Goal: Information Seeking & Learning: Find specific fact

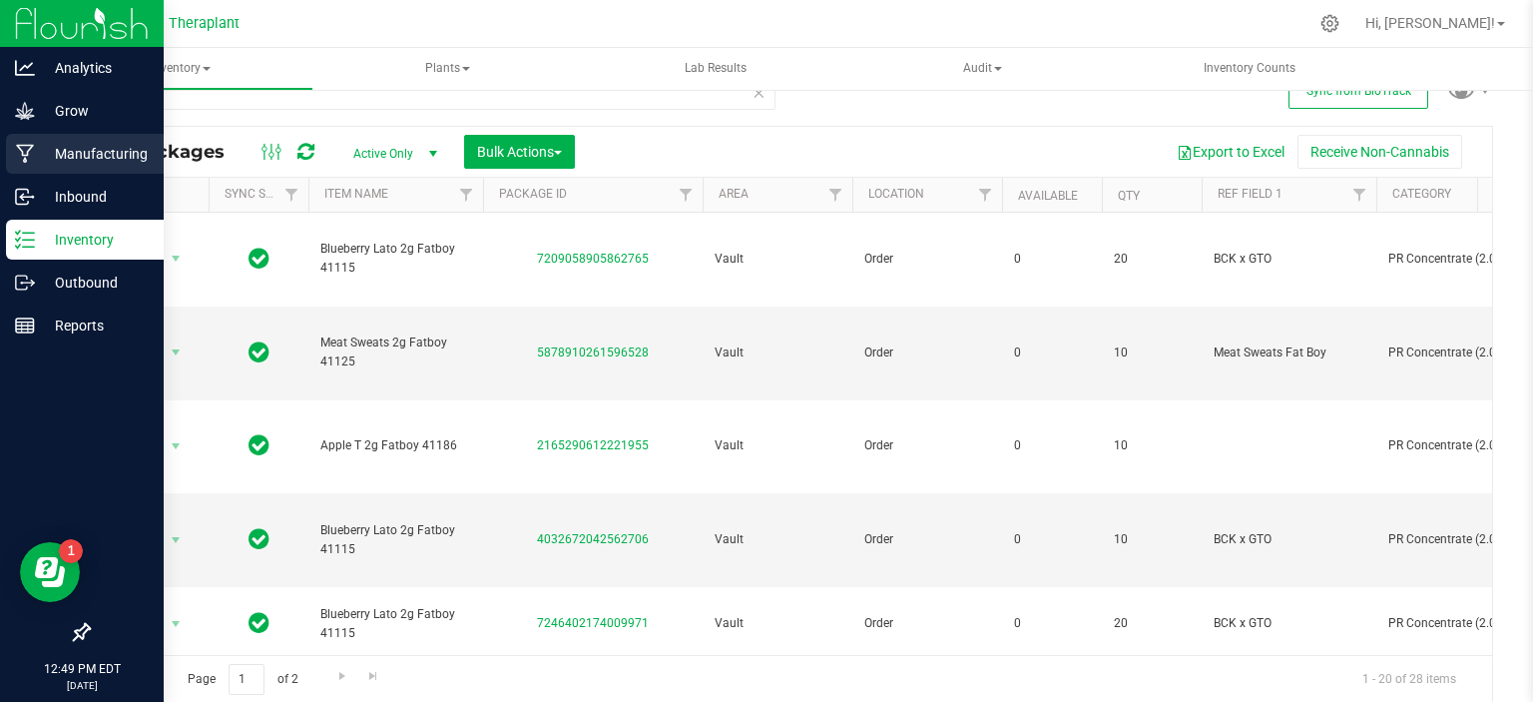
click at [43, 147] on p "Manufacturing" at bounding box center [95, 154] width 120 height 24
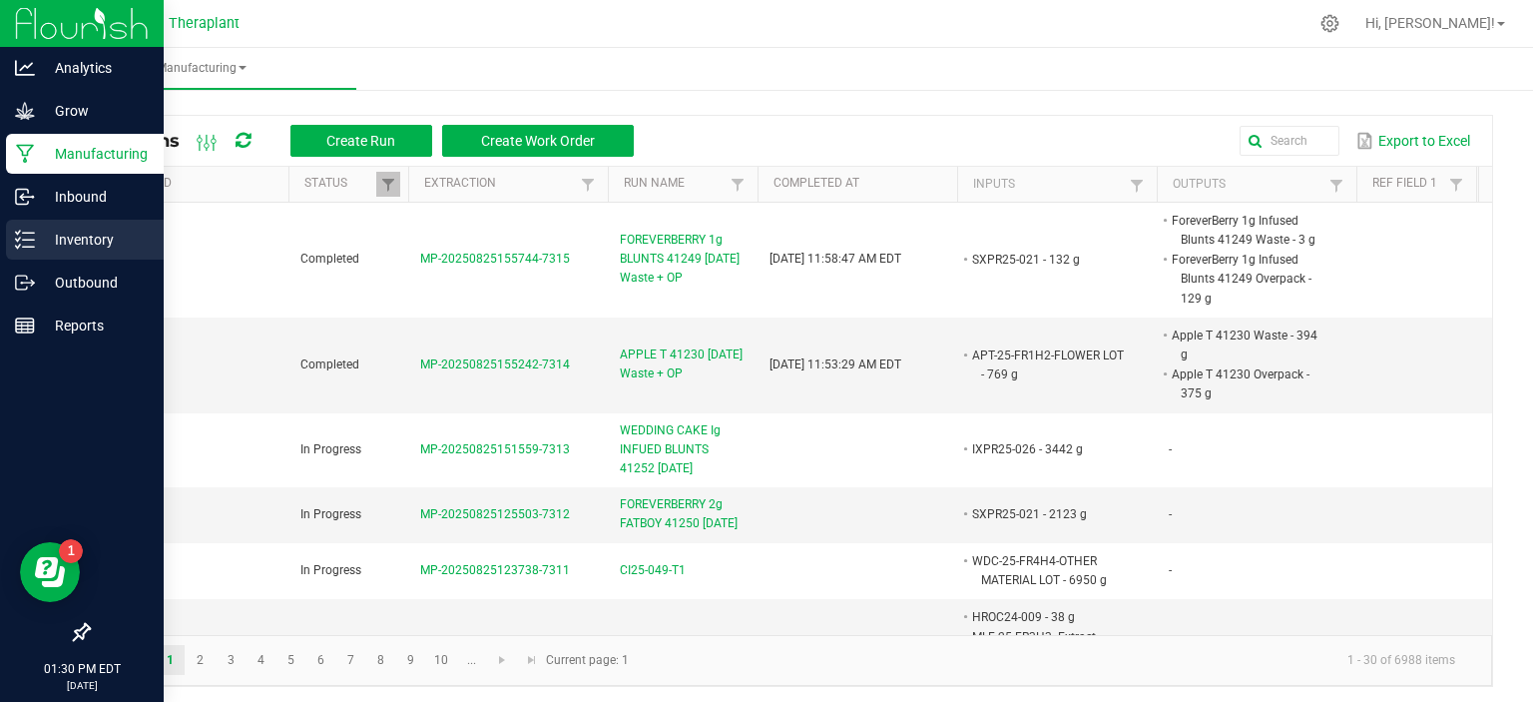
click at [91, 237] on p "Inventory" at bounding box center [95, 240] width 120 height 24
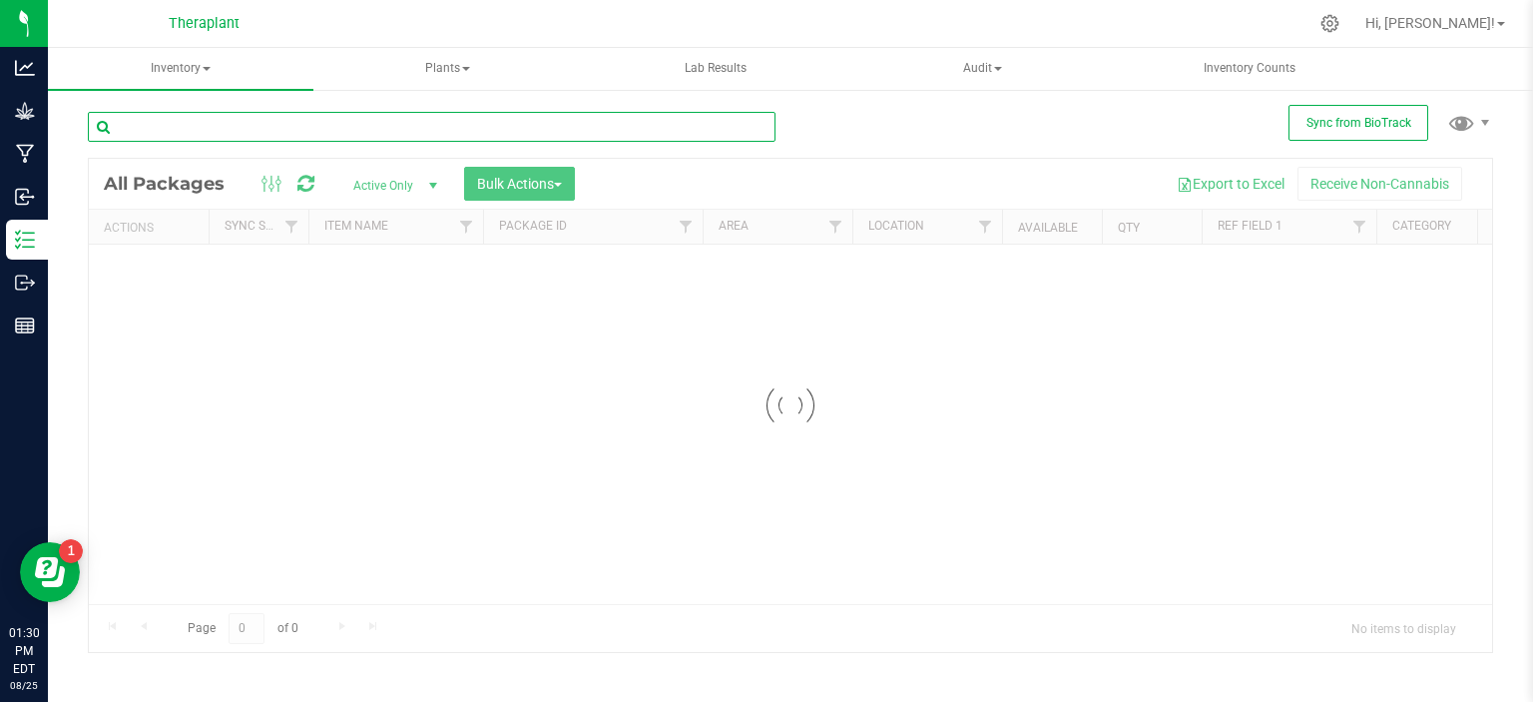
click at [458, 123] on input "text" at bounding box center [432, 127] width 688 height 30
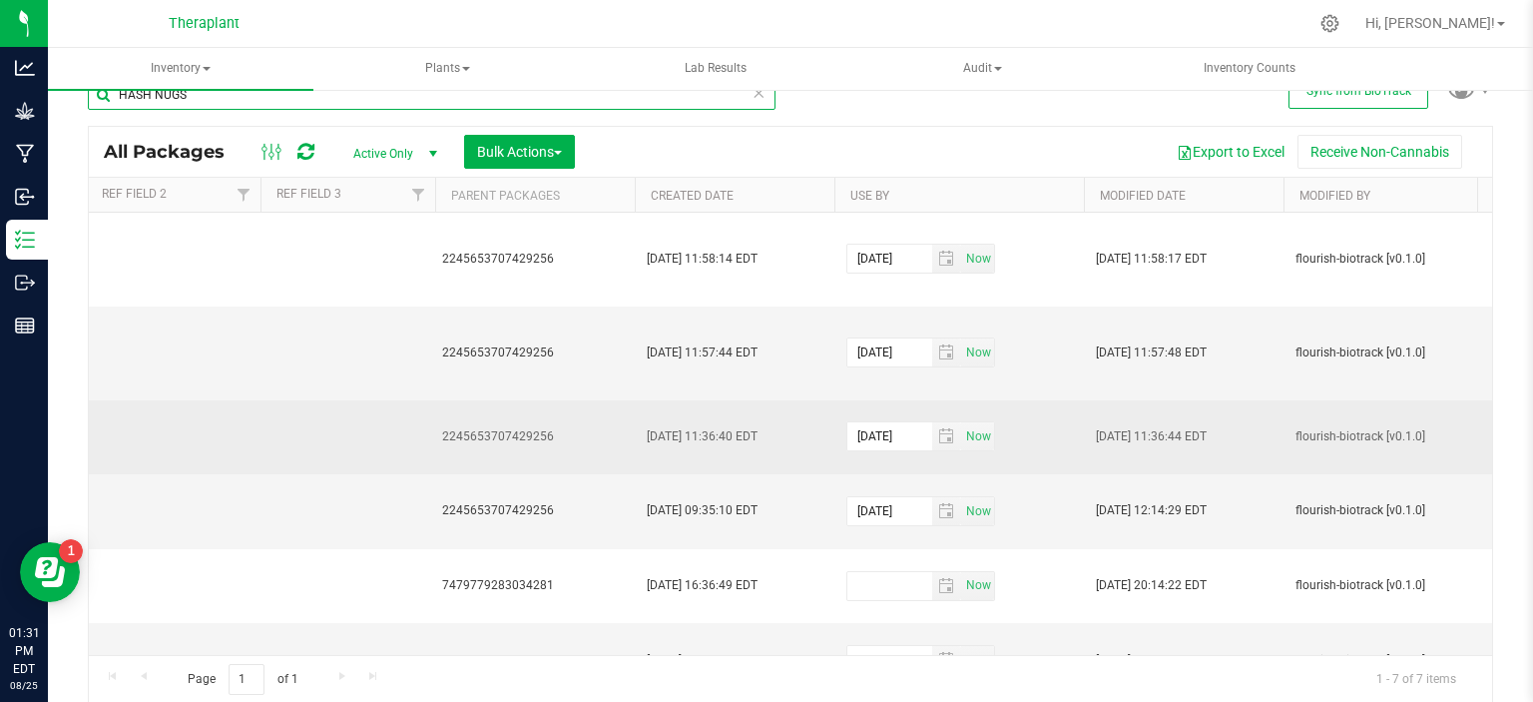
scroll to position [0, 1960]
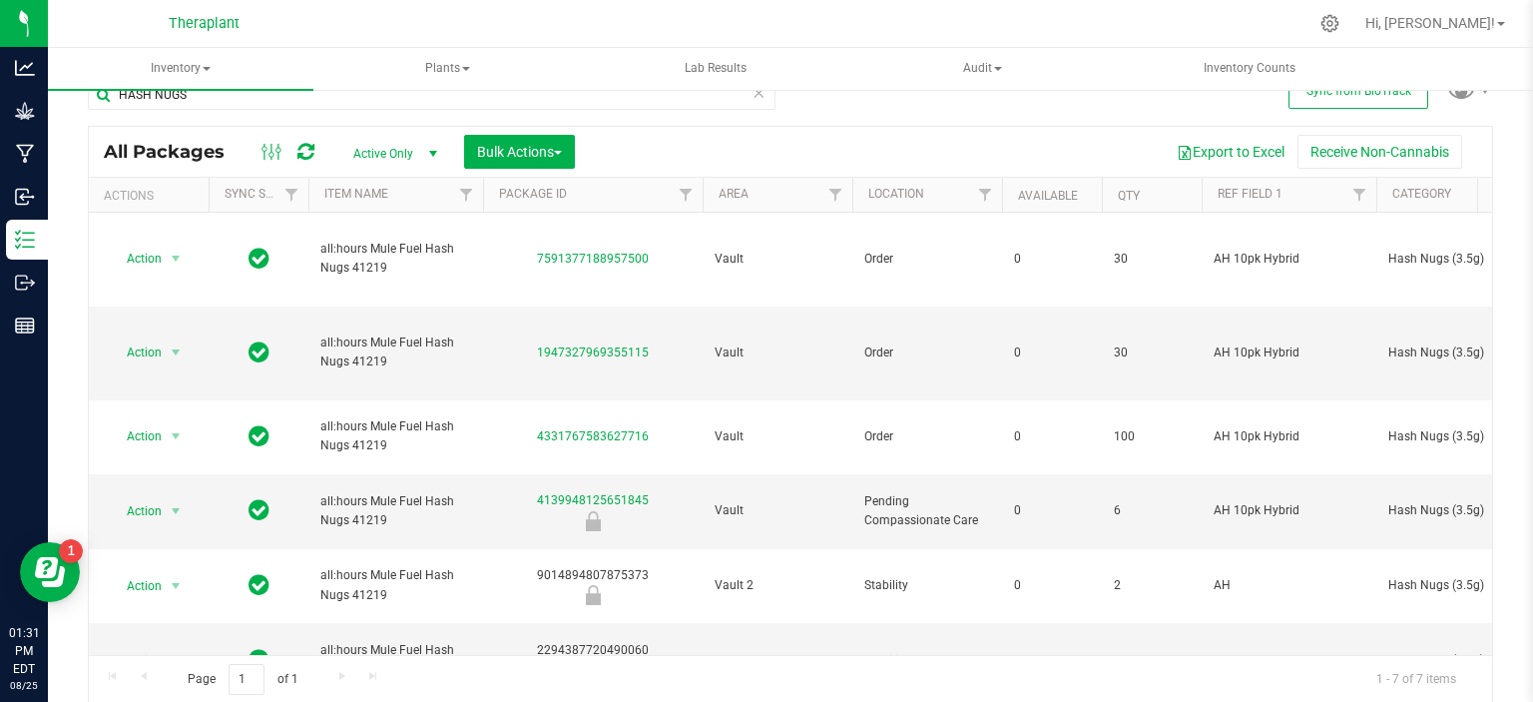
click at [847, 129] on div "All Packages Active Only Active Only Lab Samples Locked All External Internal B…" at bounding box center [790, 152] width 1403 height 50
click at [800, 135] on div "Export to Excel Receive Non-Cannabis" at bounding box center [1033, 152] width 887 height 34
click at [324, 102] on input "HASH NUGS" at bounding box center [432, 95] width 688 height 30
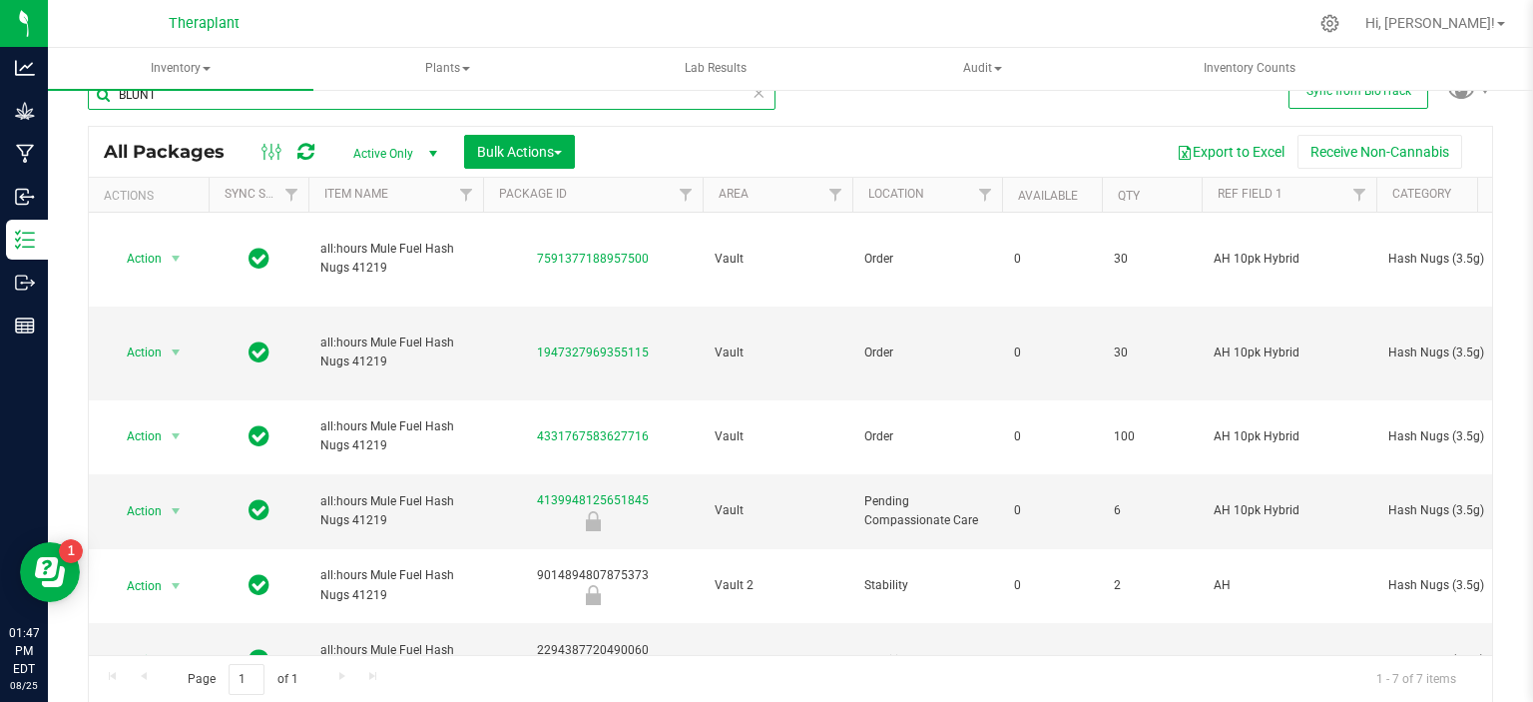
type input "BLUNT"
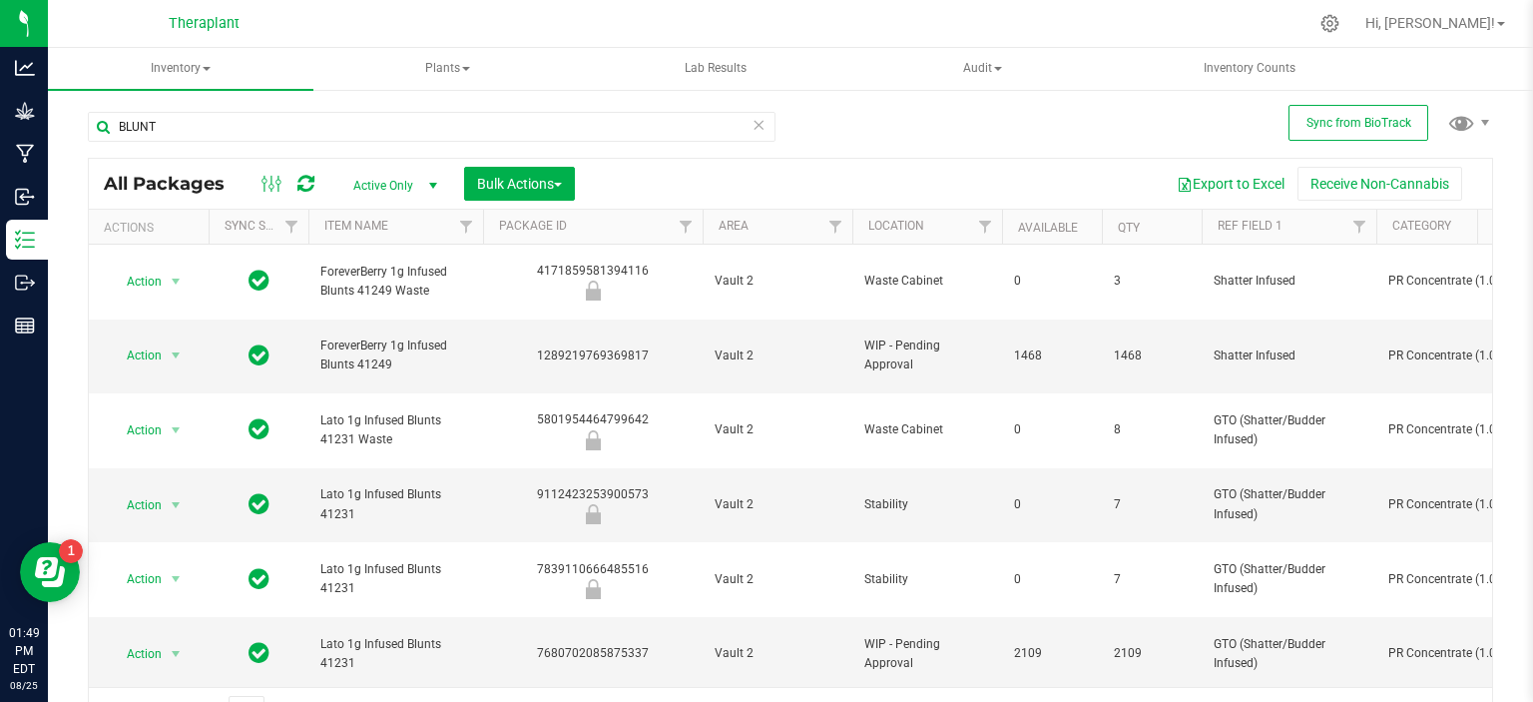
click at [1002, 119] on div "BLUNT All Packages Active Only Active Only Lab Samples Locked All External Inte…" at bounding box center [790, 414] width 1405 height 643
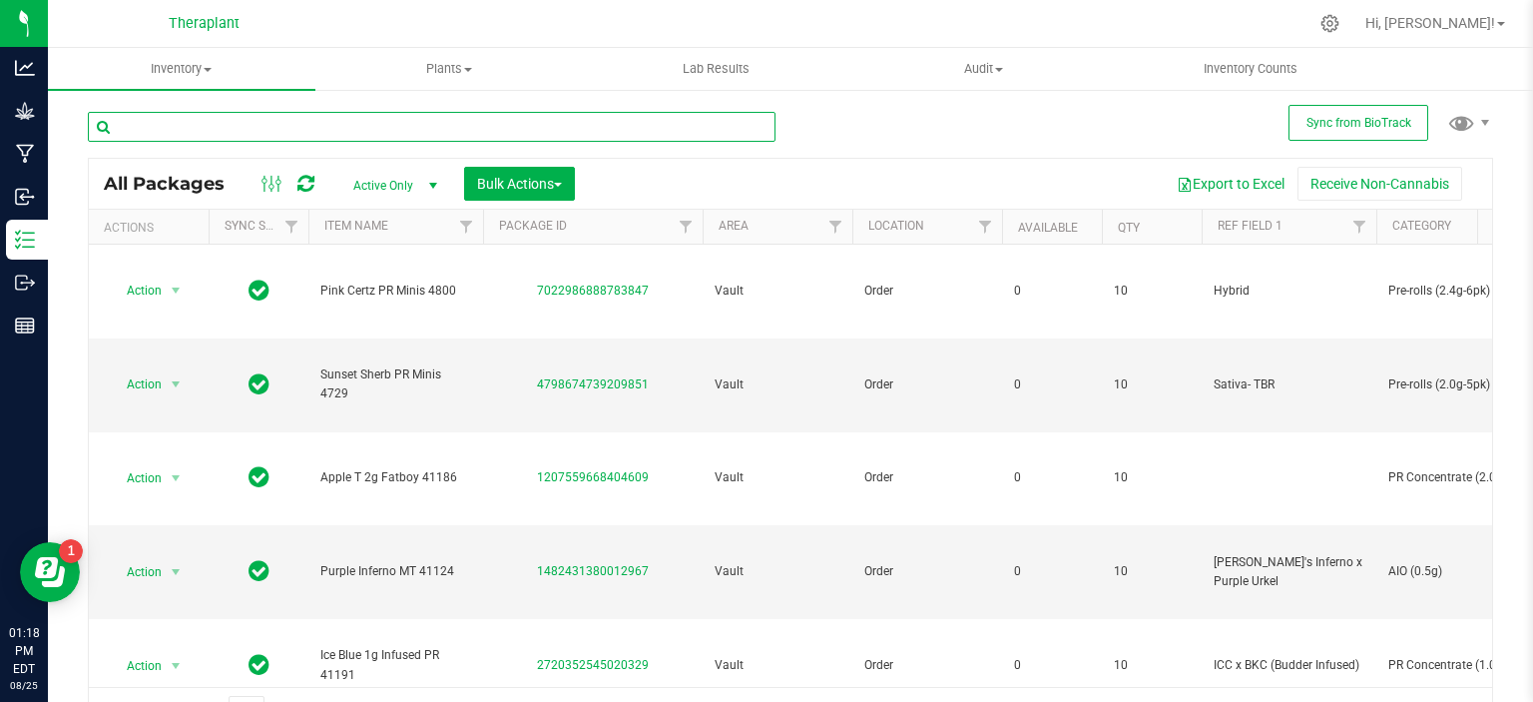
click at [523, 122] on input "text" at bounding box center [432, 127] width 688 height 30
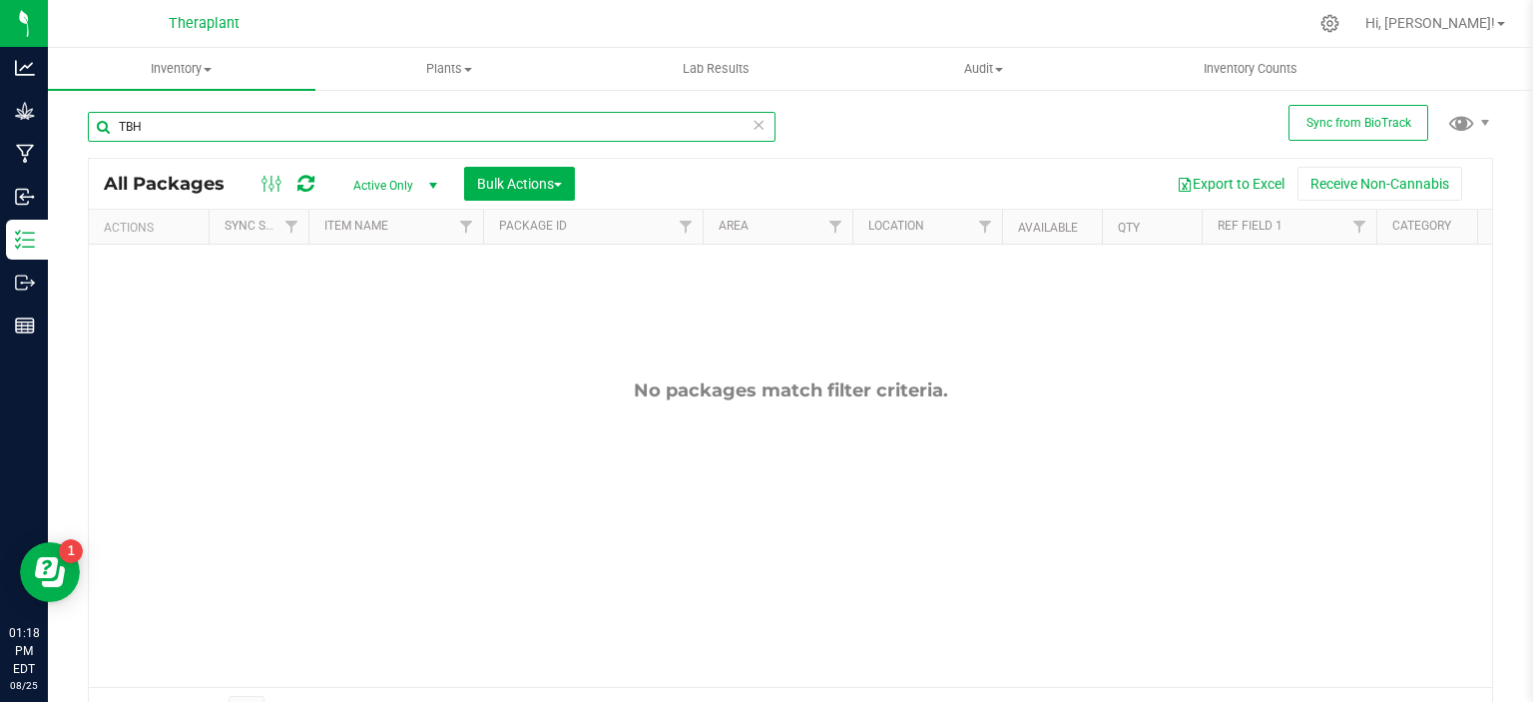
type input "TBH"
click at [754, 124] on icon at bounding box center [759, 124] width 14 height 24
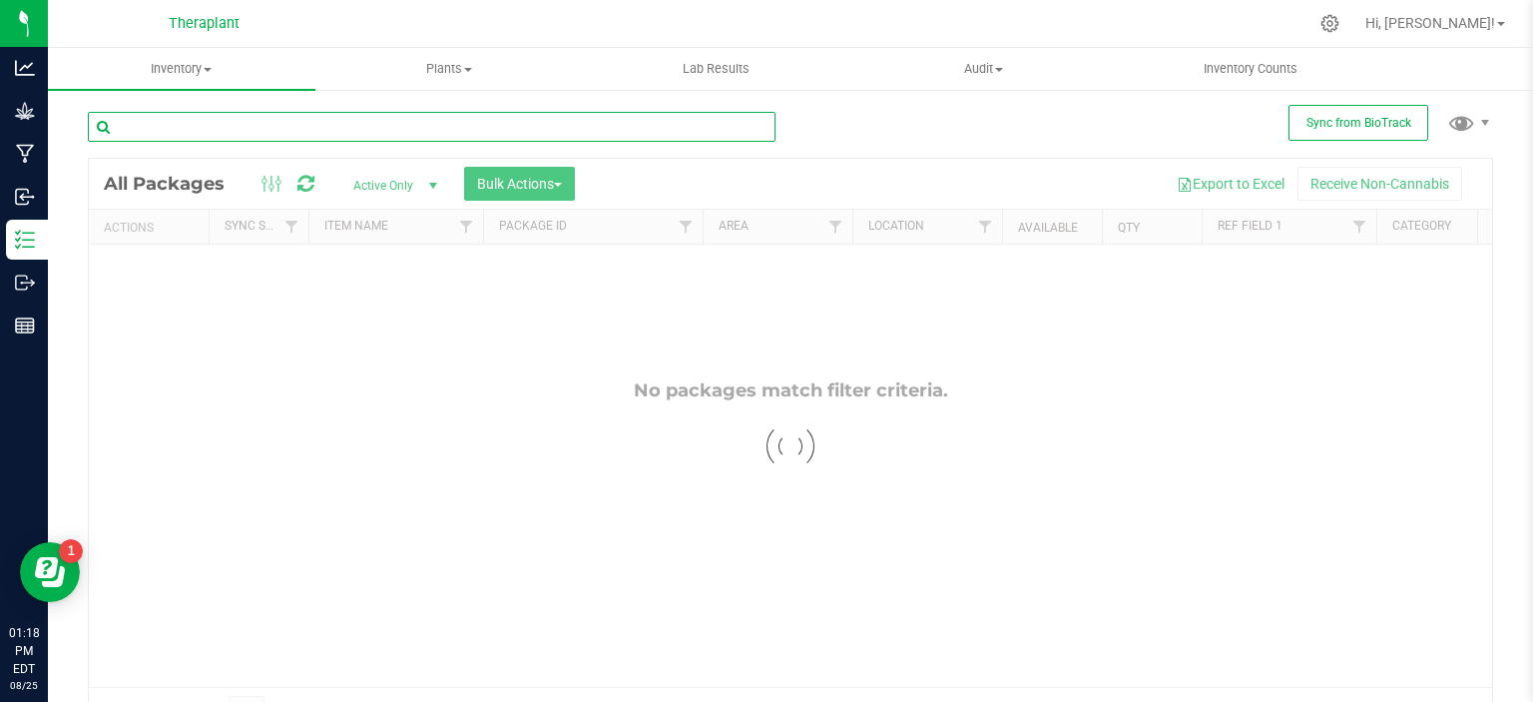
click at [653, 122] on input "text" at bounding box center [432, 127] width 688 height 30
type input "-BH"
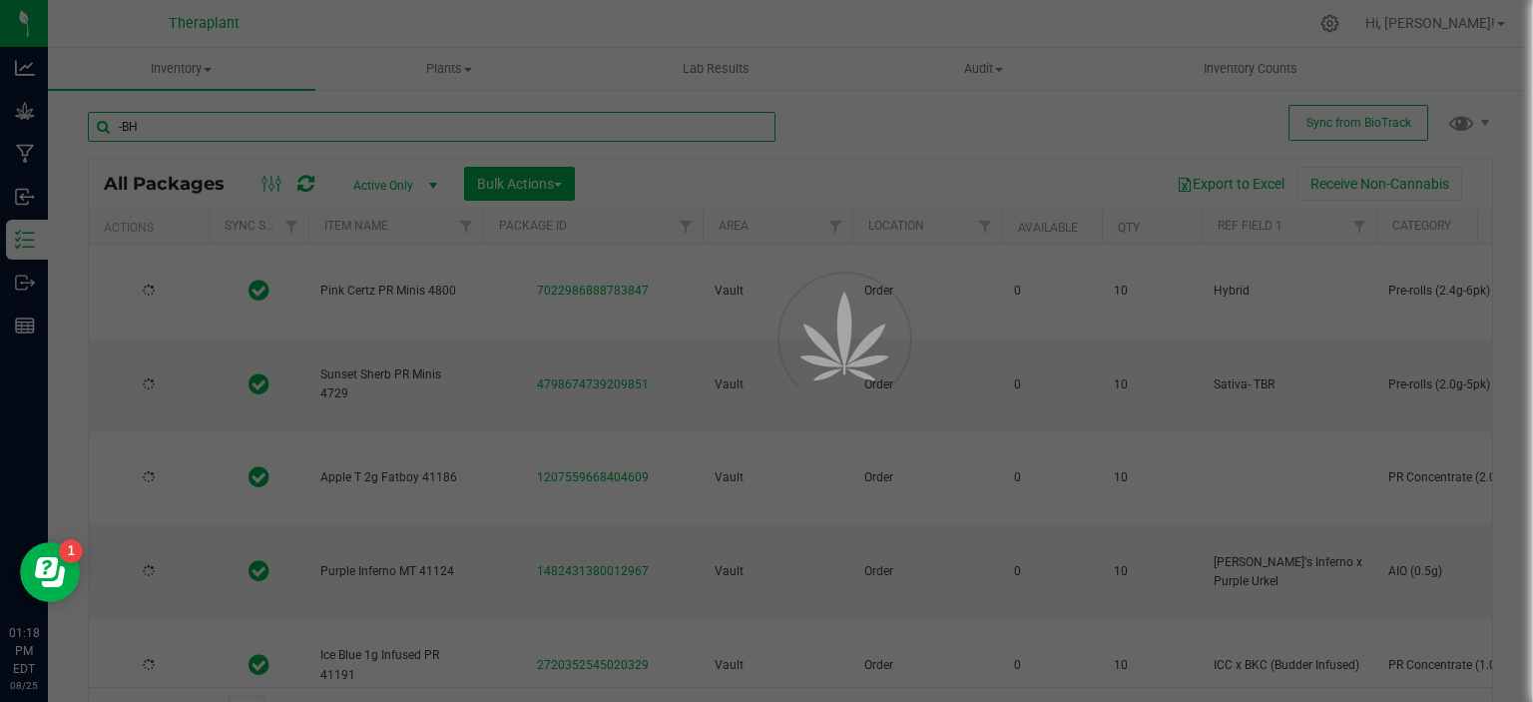
type input "2026-02-12"
type input "2026-03-27"
type input "[DATE]"
type input "2026-07-11"
type input "[DATE]"
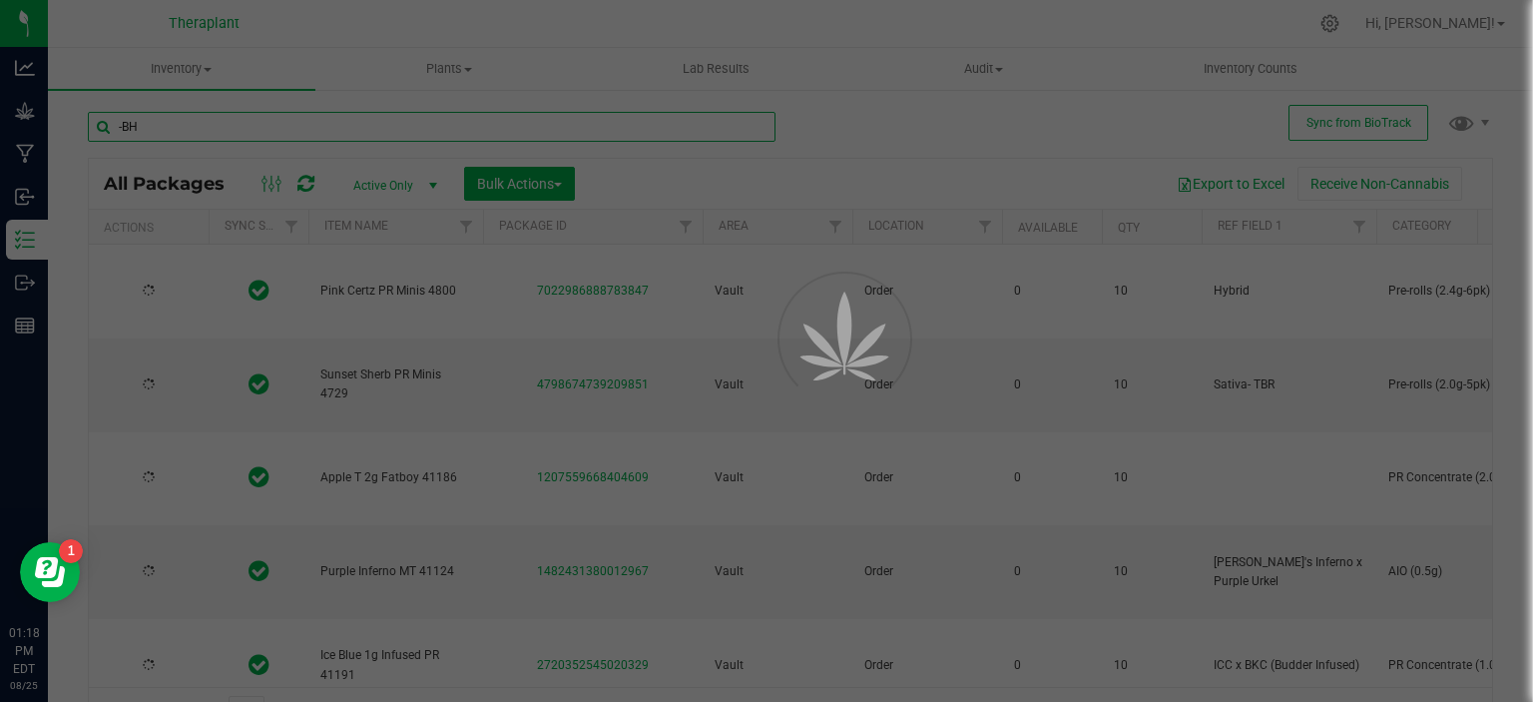
type input "[DATE]"
type input "2026-08-07"
type input "2026-04-25"
type input "2026-08-07"
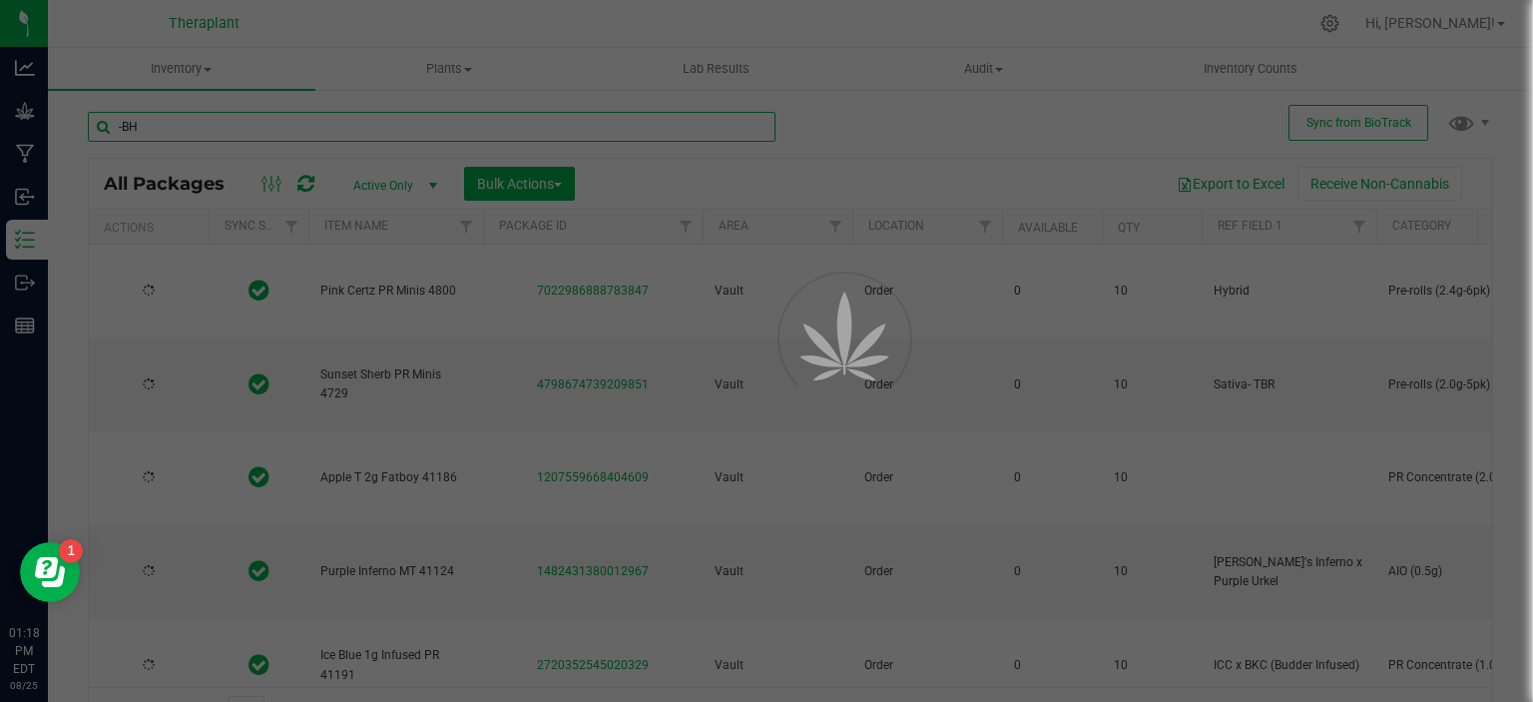
type input "2026-07-02"
type input "2026-08-07"
type input "2026-07-25"
type input "2026-07-03"
type input "2026-05-15"
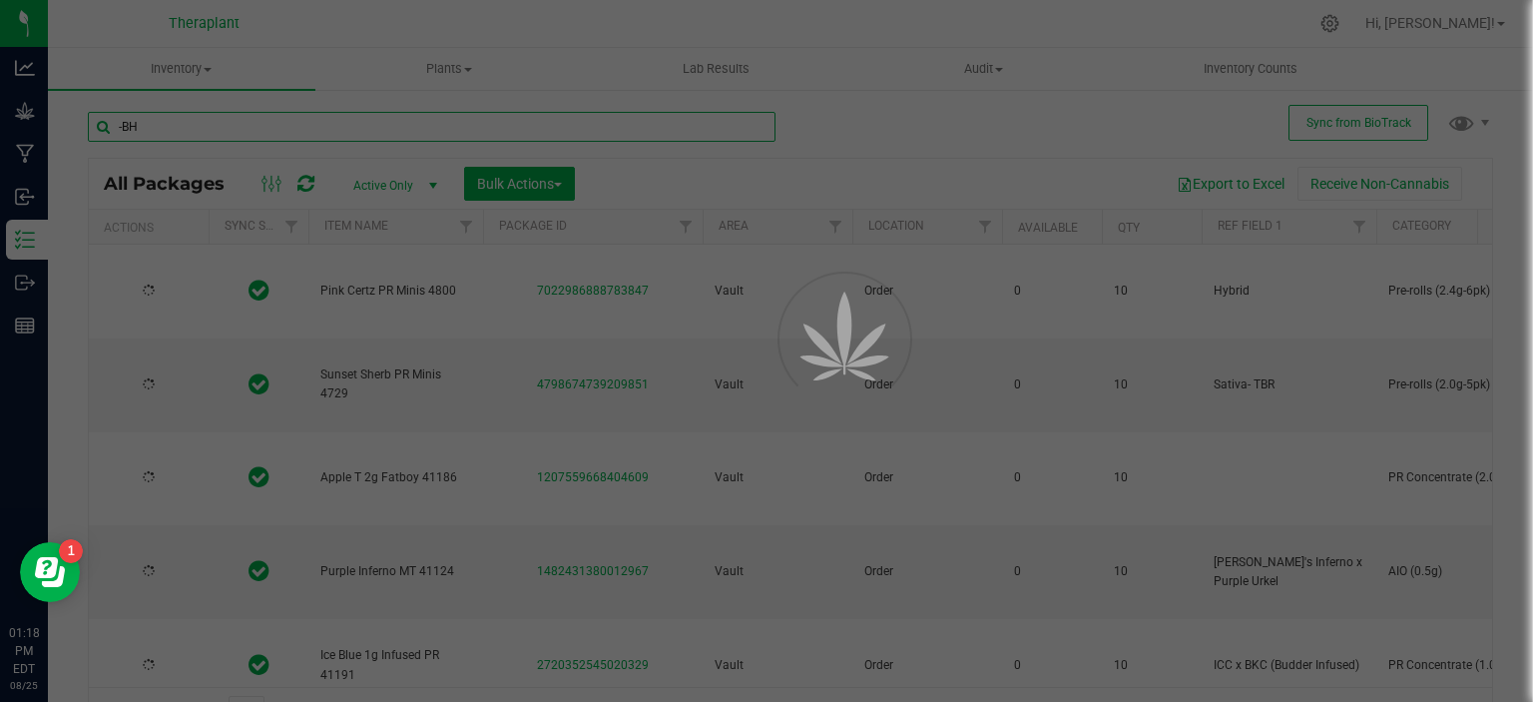
type input "2026-07-22"
type input "2026-07-09"
type input "2026-06-23"
type input "2026-04-30"
type input "2026-06-20"
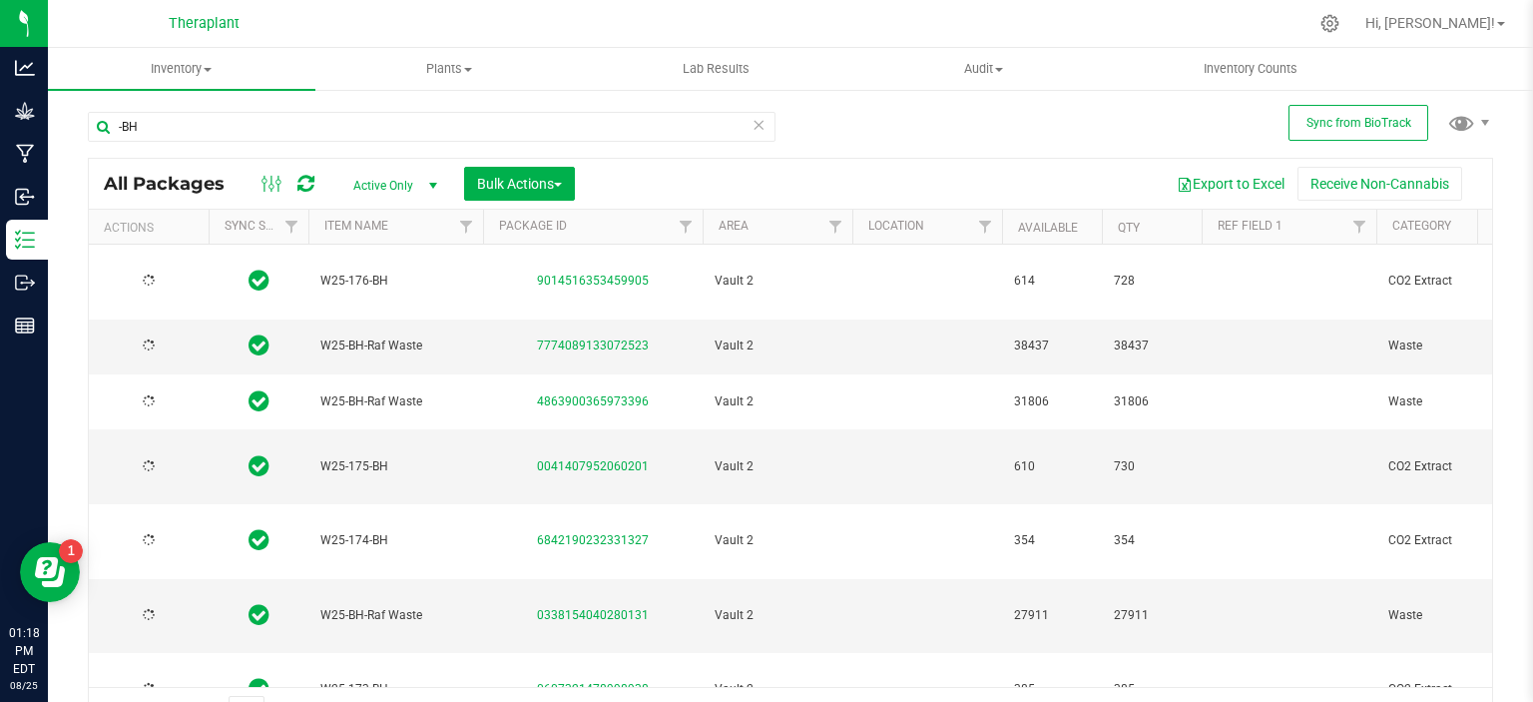
click at [1199, 139] on div "-BH All Packages Active Only Active Only Lab Samples Locked All External Intern…" at bounding box center [790, 414] width 1405 height 643
click at [1204, 180] on button "Export to Excel" at bounding box center [1231, 184] width 134 height 34
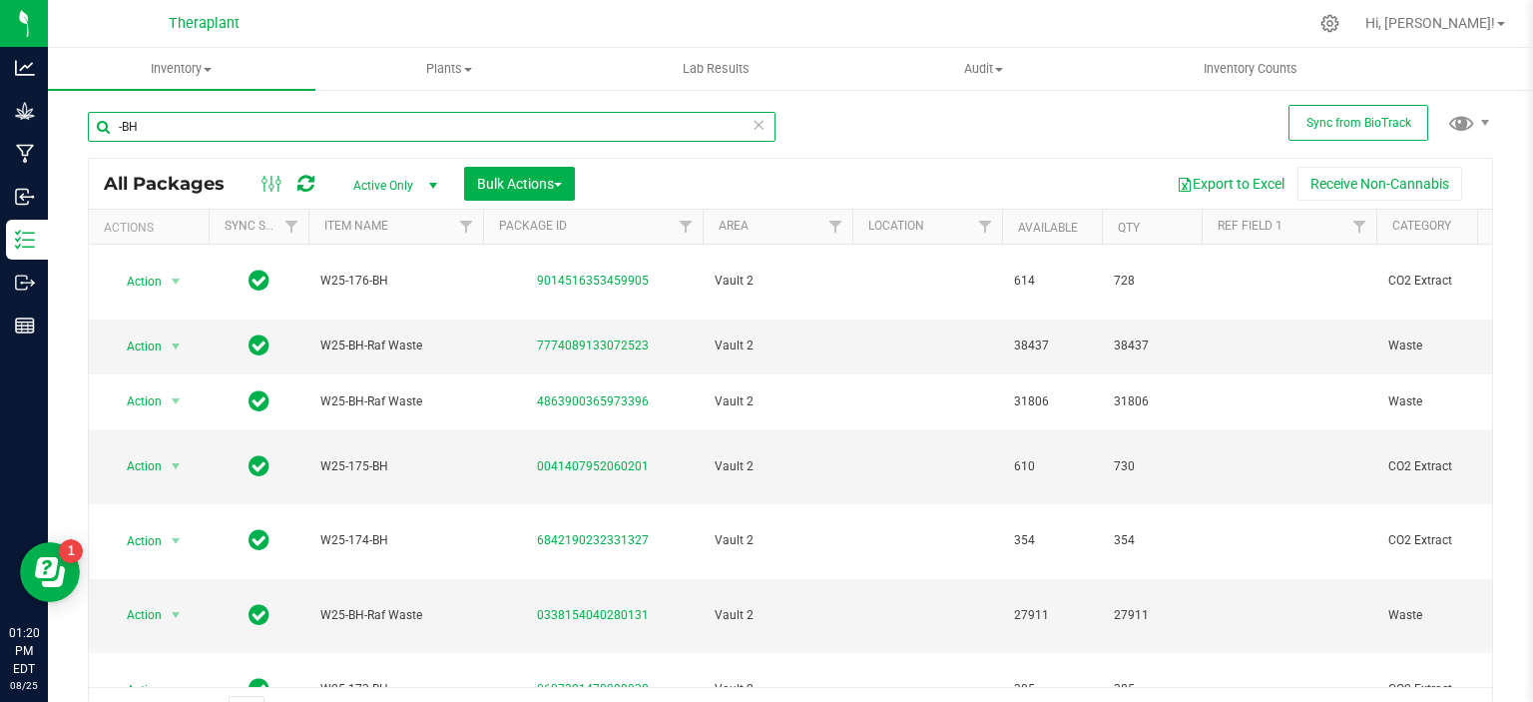
click at [279, 114] on input "-BH" at bounding box center [432, 127] width 688 height 30
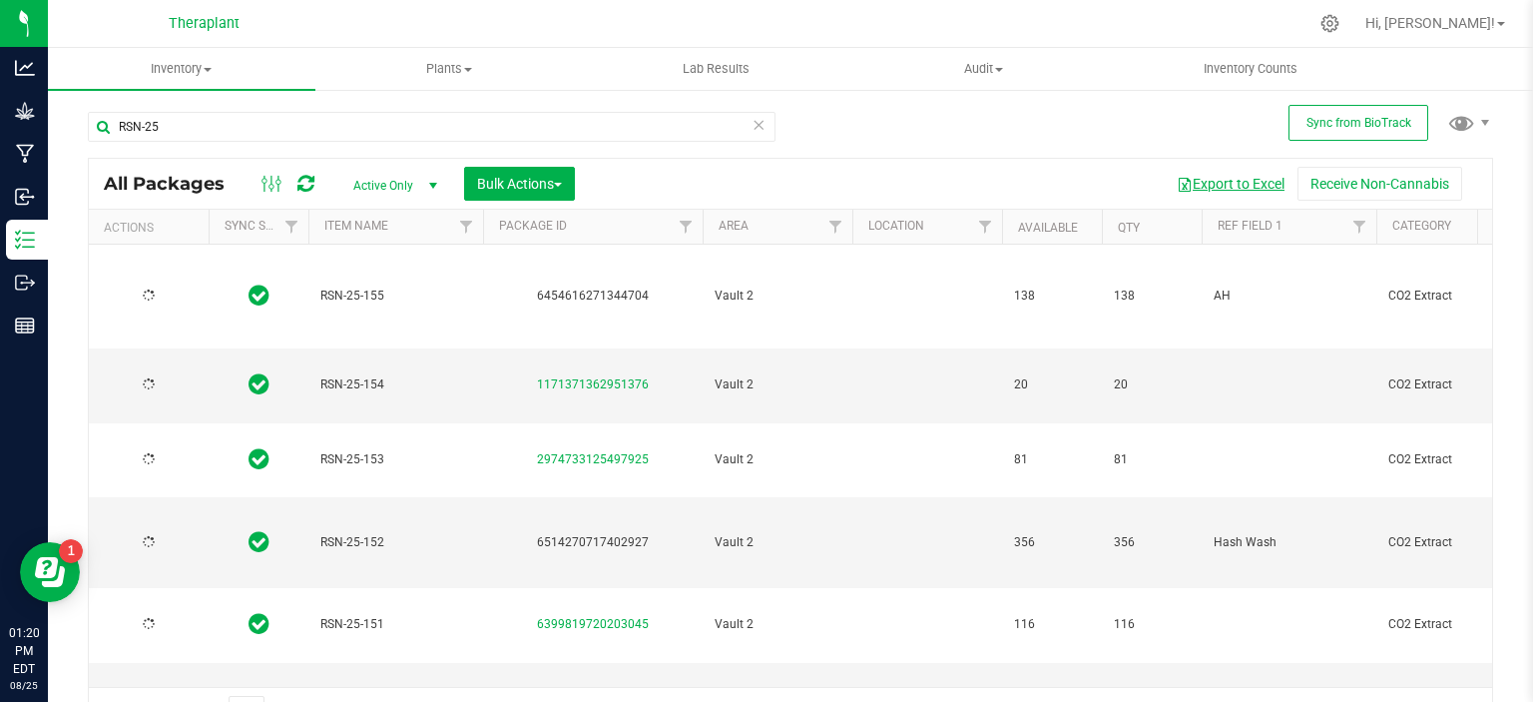
click at [1227, 183] on button "Export to Excel" at bounding box center [1231, 184] width 134 height 34
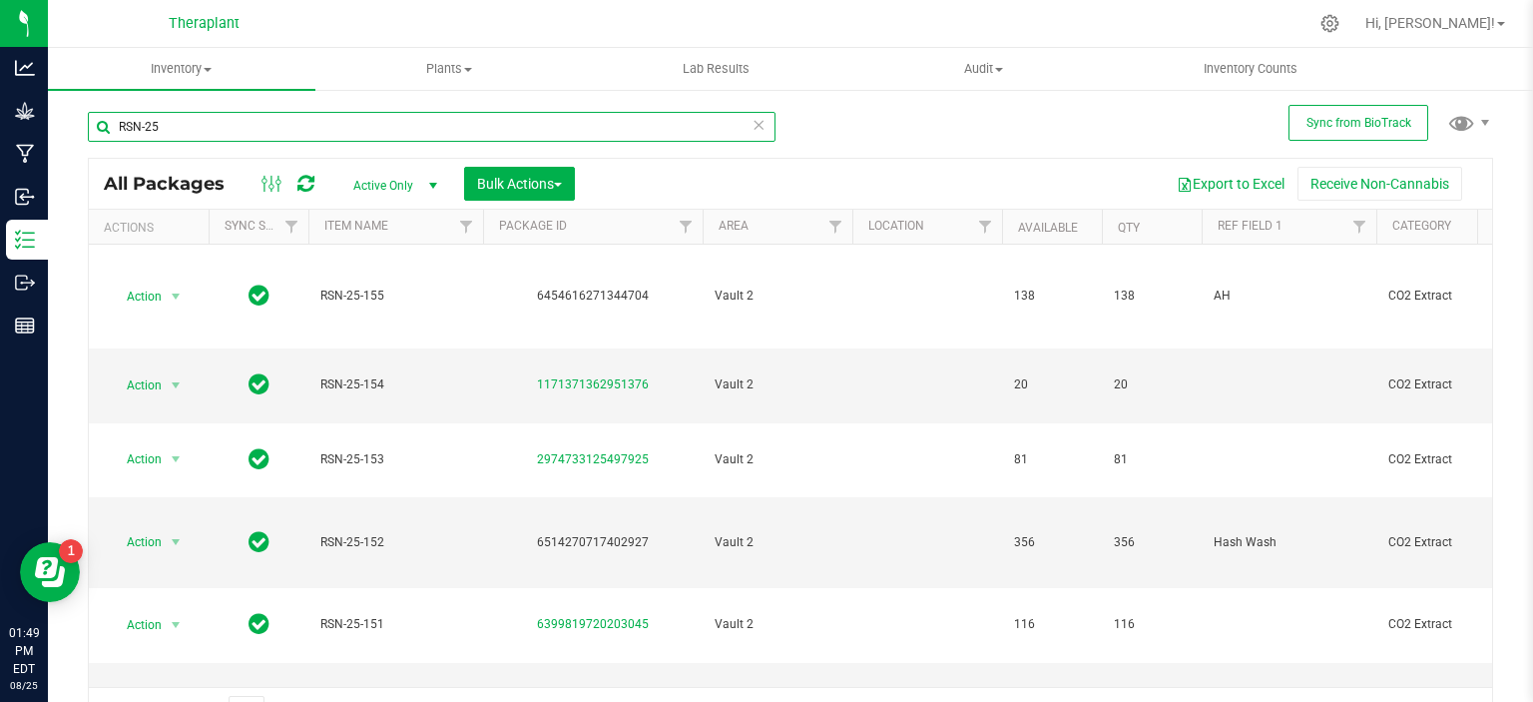
click at [307, 129] on input "RSN-25" at bounding box center [432, 127] width 688 height 30
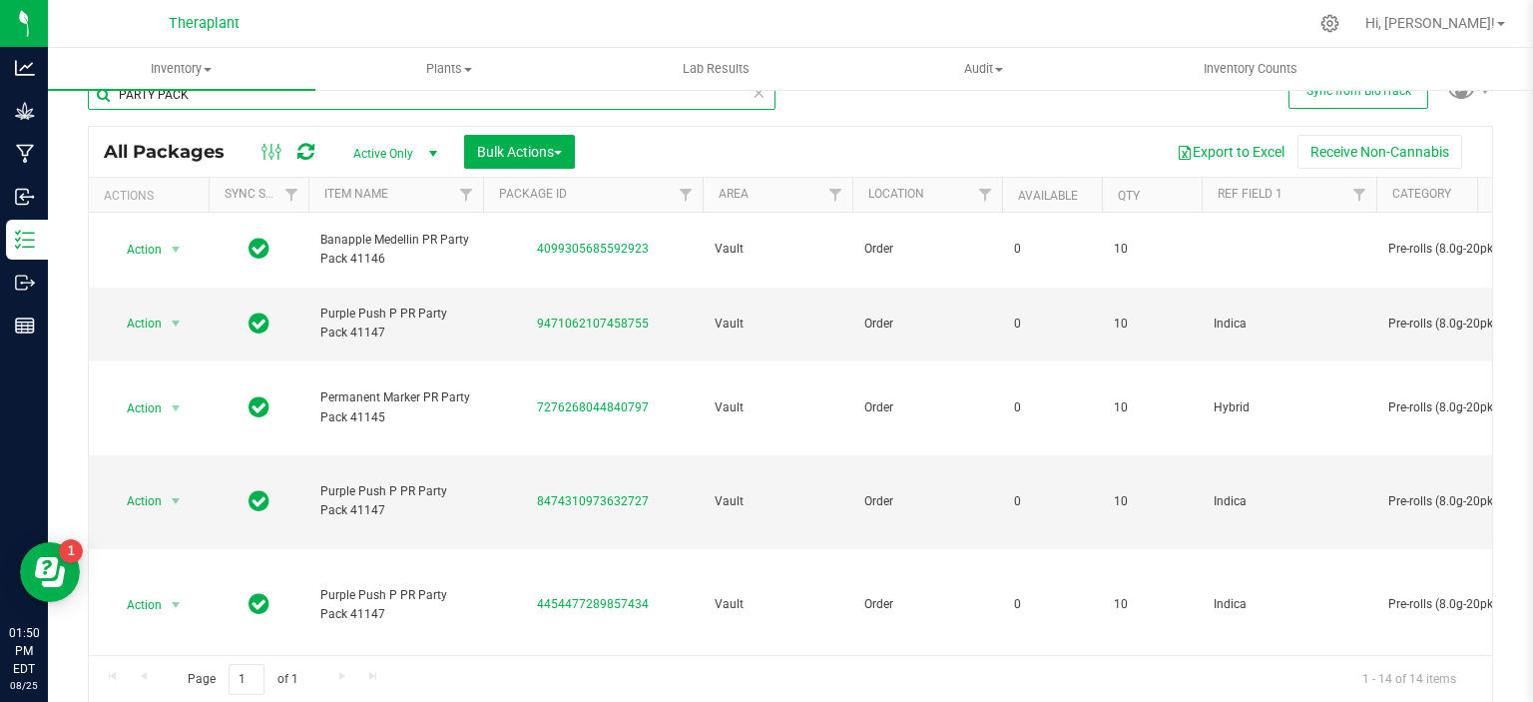
scroll to position [651, 0]
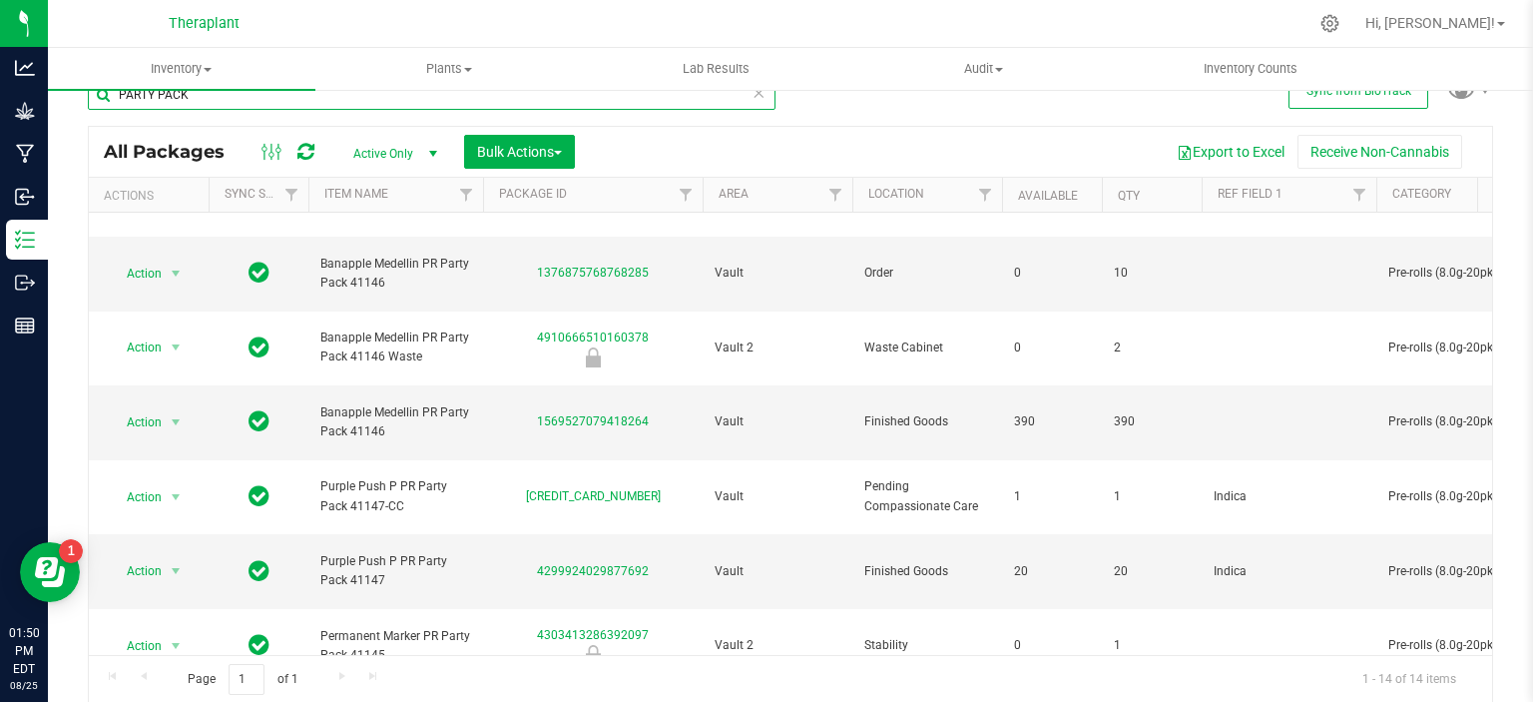
type input "PARTY PACK"
click at [752, 93] on icon at bounding box center [759, 92] width 14 height 24
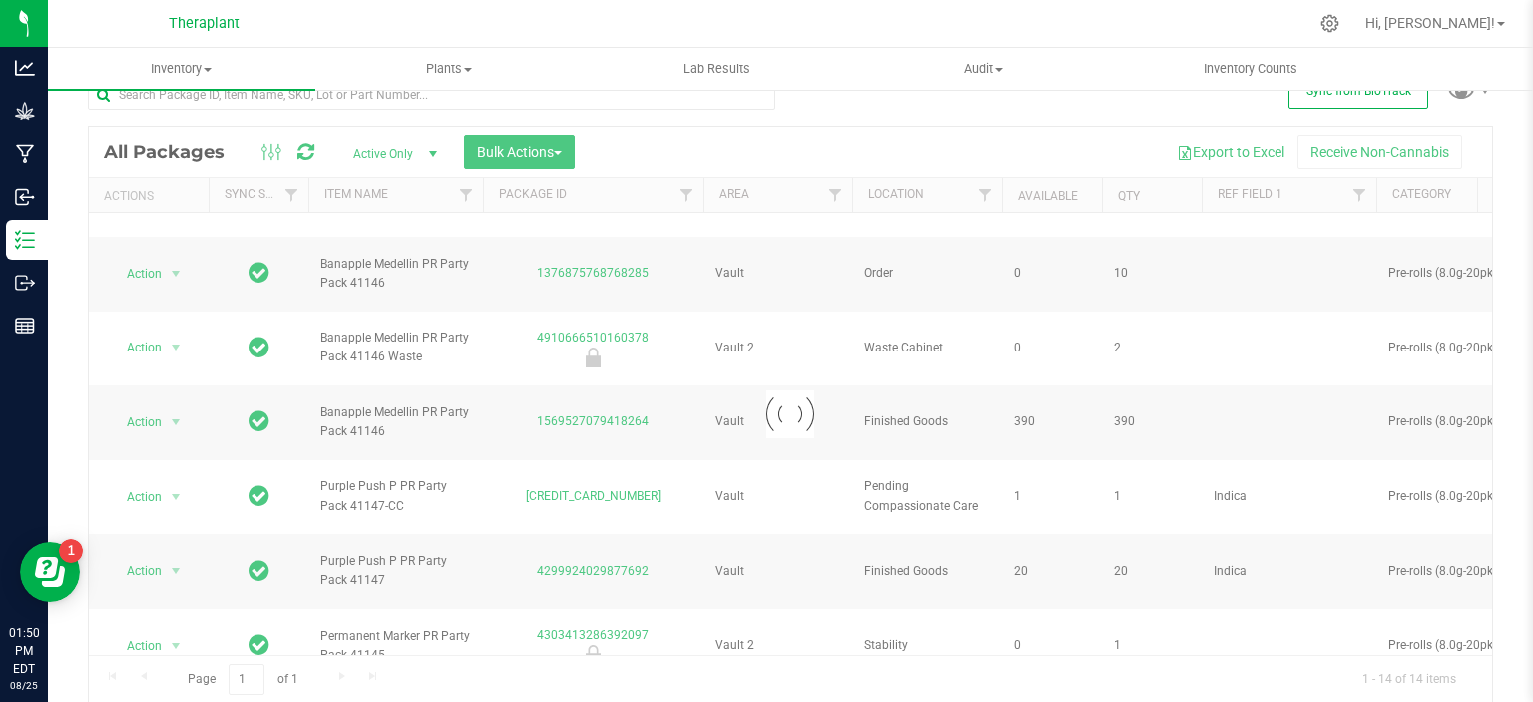
click at [842, 111] on div "Loading... All Packages Active Only Active Only Lab Samples Locked All External…" at bounding box center [790, 382] width 1405 height 643
